Goal: Task Accomplishment & Management: Complete application form

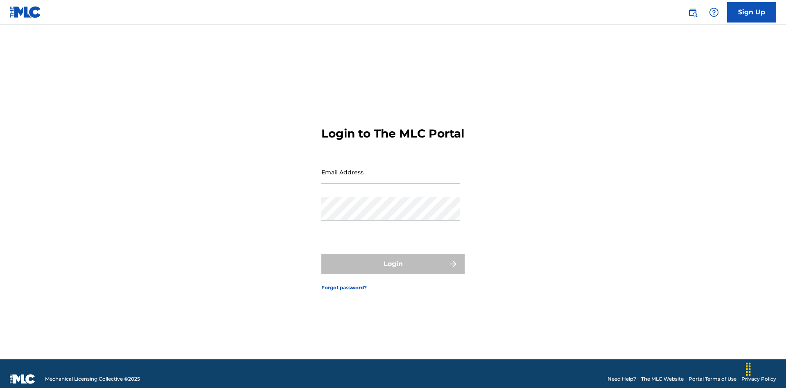
scroll to position [11, 0]
click at [751, 12] on link "Sign Up" at bounding box center [751, 12] width 49 height 20
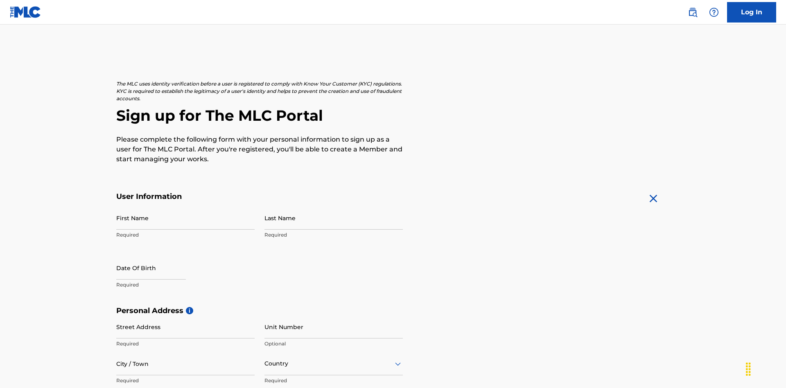
scroll to position [157, 0]
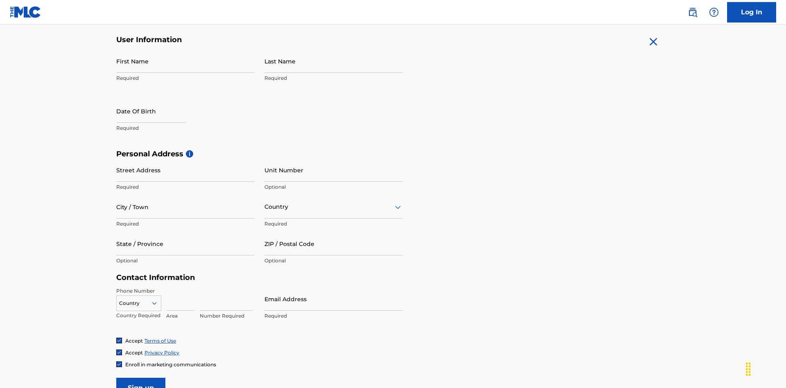
click at [185, 61] on input "First Name" at bounding box center [185, 61] width 138 height 23
type input "[PERSON_NAME]"
click at [333, 61] on input "Last Name" at bounding box center [333, 61] width 138 height 23
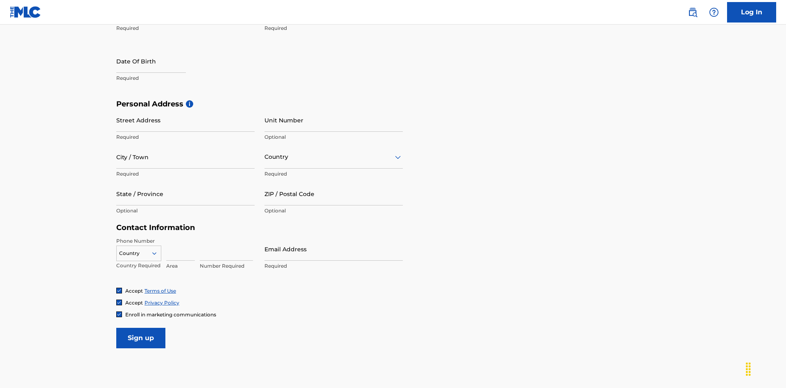
type input "Ribble"
click at [158, 62] on input "text" at bounding box center [151, 61] width 70 height 23
select select "7"
select select "2025"
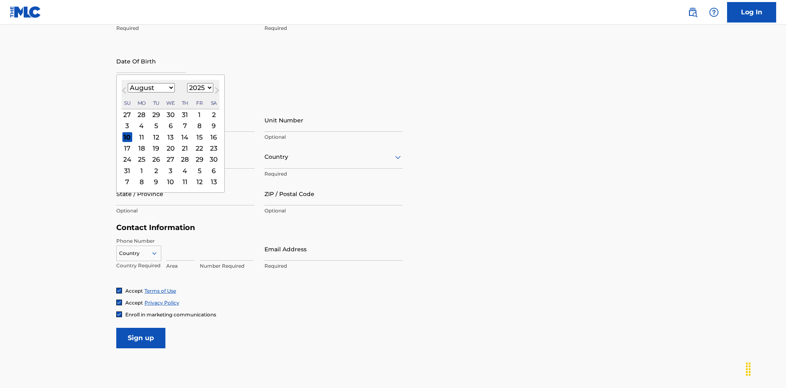
click at [151, 88] on select "January February March April May June July August September October November De…" at bounding box center [151, 87] width 47 height 9
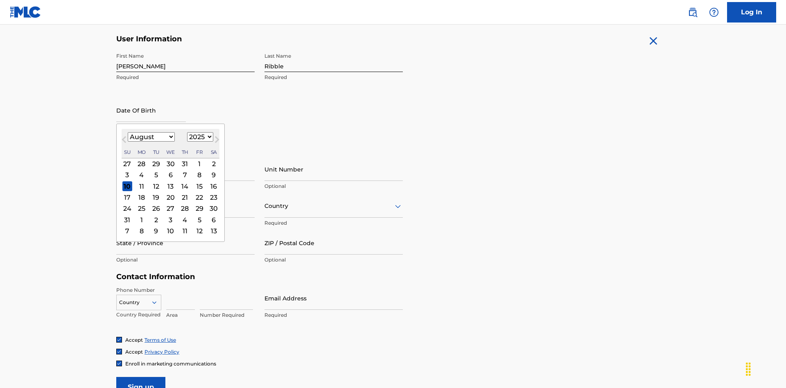
select select "0"
click at [199, 137] on select "1900 1901 1902 1903 1904 1905 1906 1907 1908 1909 1910 1911 1912 1913 1914 1915…" at bounding box center [200, 136] width 26 height 9
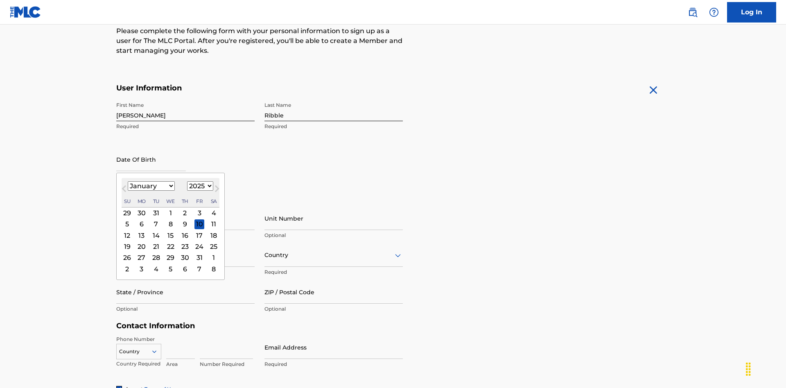
select select "1985"
click at [199, 186] on select "1900 1901 1902 1903 1904 1905 1906 1907 1908 1909 1910 1911 1912 1913 1914 1915…" at bounding box center [200, 185] width 26 height 9
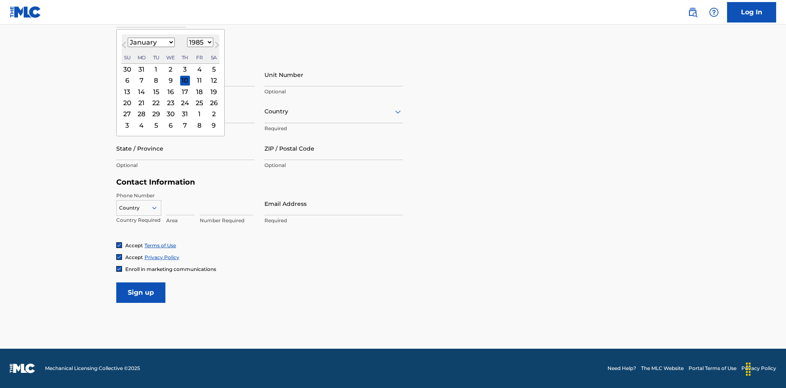
click at [155, 80] on div "8" at bounding box center [156, 81] width 10 height 10
type input "[DATE]"
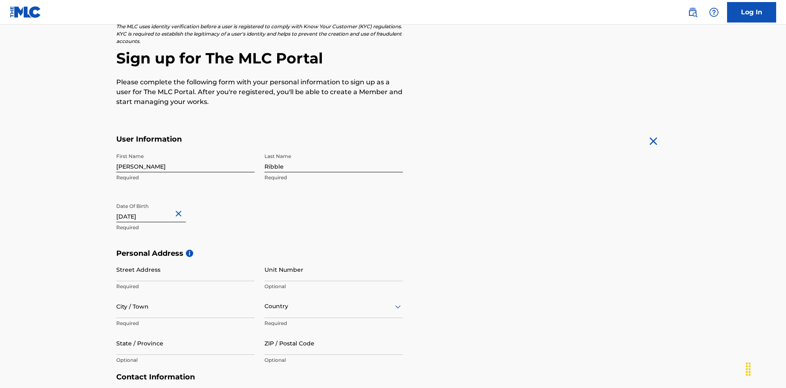
scroll to position [252, 0]
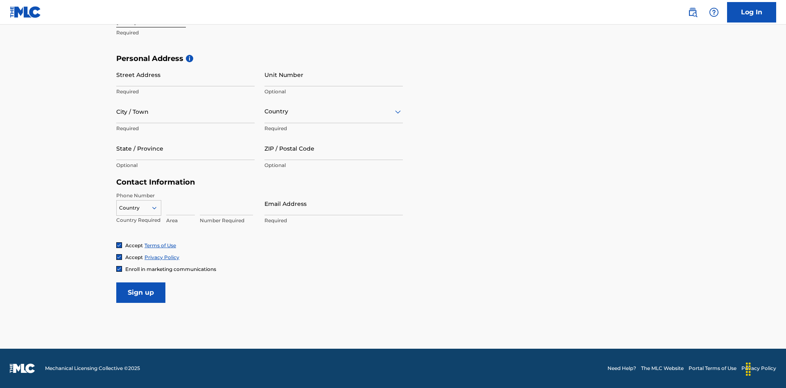
click at [185, 74] on input "Street Address" at bounding box center [185, 74] width 138 height 23
type input "[STREET_ADDRESS]"
click at [185, 111] on input "City / Town" at bounding box center [185, 111] width 138 height 23
type input "[GEOGRAPHIC_DATA]"
click at [265, 111] on input "text" at bounding box center [265, 111] width 2 height 9
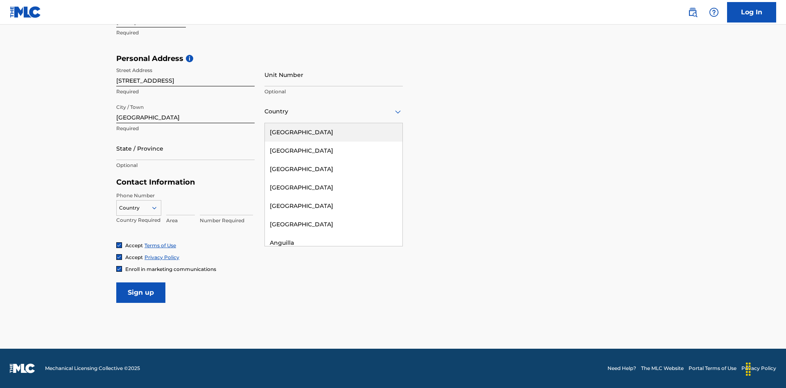
click at [333, 132] on div "[GEOGRAPHIC_DATA]" at bounding box center [333, 132] width 137 height 18
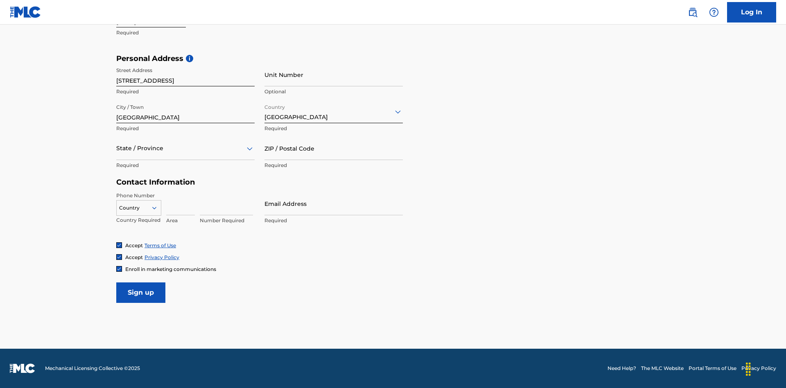
click at [185, 148] on div at bounding box center [185, 148] width 138 height 10
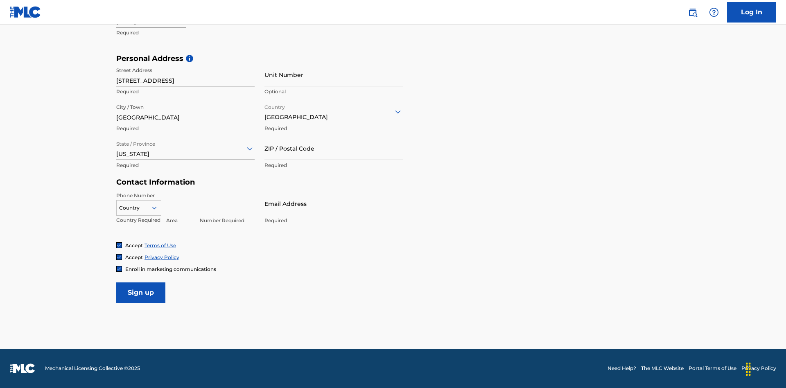
click at [333, 148] on input "ZIP / Postal Code" at bounding box center [333, 148] width 138 height 23
type input "43777"
click at [158, 207] on icon at bounding box center [154, 207] width 7 height 7
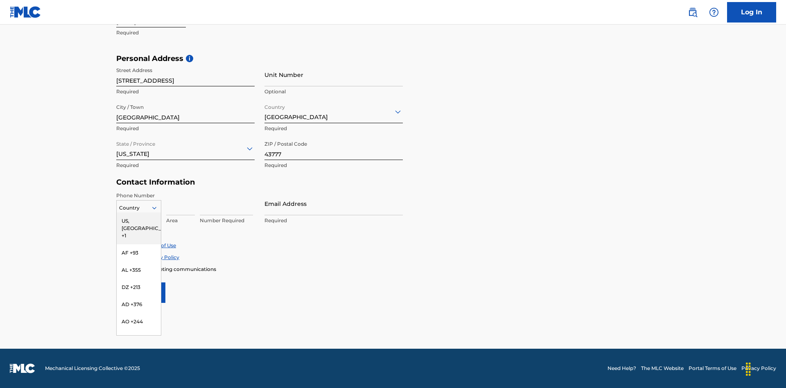
click at [139, 221] on div "US, [GEOGRAPHIC_DATA] +1" at bounding box center [139, 228] width 44 height 32
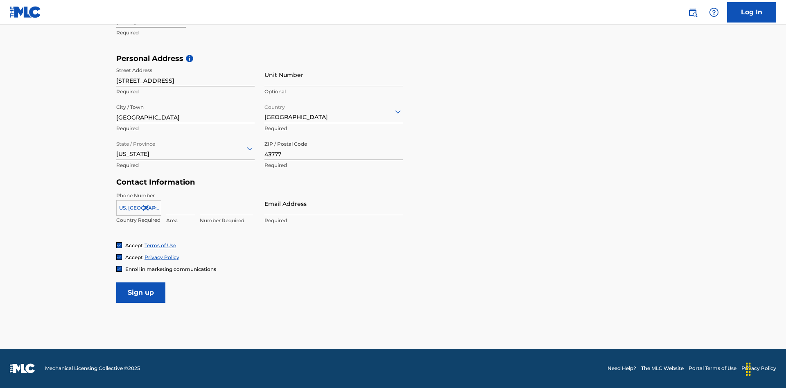
click at [180, 203] on input at bounding box center [180, 203] width 29 height 23
type input "740"
click at [226, 203] on input at bounding box center [226, 203] width 53 height 23
type input "8086351"
click at [333, 203] on input "Email Address" at bounding box center [333, 203] width 138 height 23
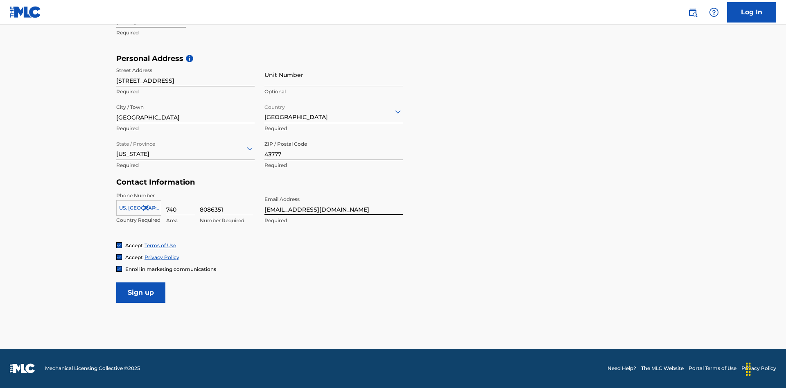
scroll to position [0, 23]
type input "[EMAIL_ADDRESS][DOMAIN_NAME]"
click at [141, 292] on input "Sign up" at bounding box center [140, 292] width 49 height 20
